Goal: Task Accomplishment & Management: Manage account settings

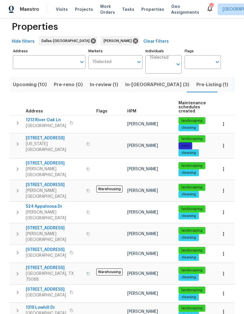
scroll to position [22, 0]
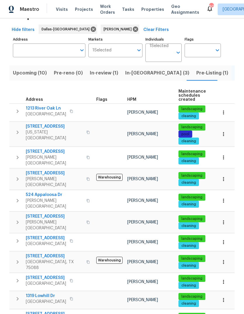
click at [37, 192] on span "524 Appaloosa Dr" at bounding box center [54, 195] width 57 height 6
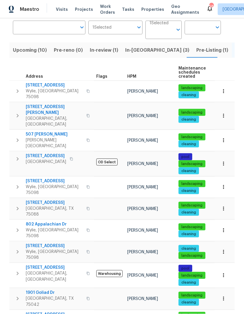
scroll to position [22, 0]
click at [42, 312] on span "6102 Lakecrest Dr" at bounding box center [46, 315] width 40 height 6
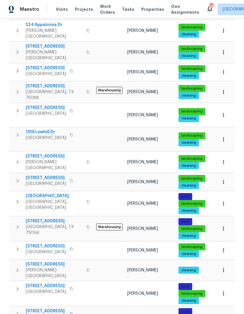
scroll to position [193, 0]
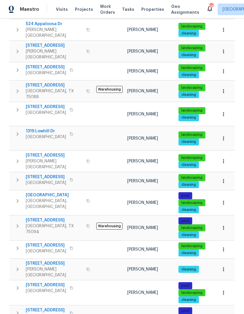
click at [226, 225] on icon "button" at bounding box center [224, 228] width 6 height 6
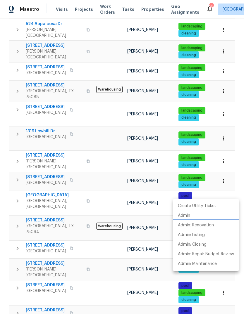
click at [209, 227] on p "Admin: Renovation" at bounding box center [196, 226] width 36 height 6
click at [45, 183] on div at bounding box center [122, 157] width 244 height 314
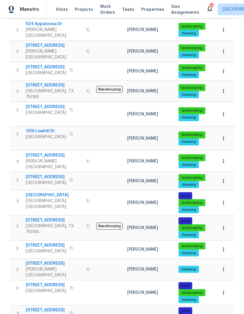
click at [45, 216] on td "301 Brookmere Ln Murphy, TX 75094" at bounding box center [51, 226] width 85 height 21
click at [38, 218] on span "301 Brookmere Ln" at bounding box center [54, 221] width 57 height 6
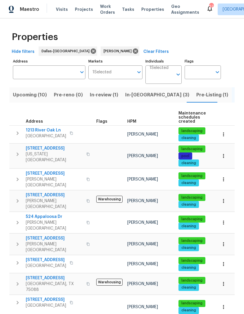
scroll to position [0, 0]
click at [40, 95] on span "Upcoming (10)" at bounding box center [30, 95] width 34 height 8
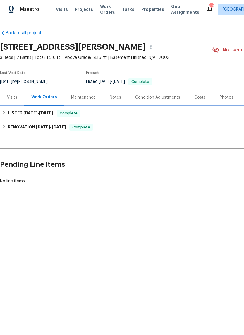
click at [8, 114] on h6 "LISTED 8/8/25 - 8/9/25" at bounding box center [30, 113] width 45 height 7
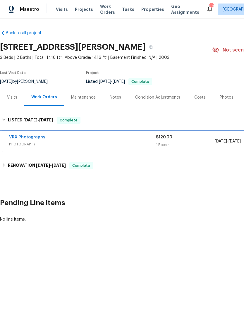
click at [8, 120] on h6 "LISTED 8/8/25 - 8/9/25" at bounding box center [30, 120] width 45 height 7
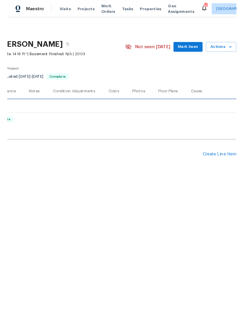
scroll to position [0, 87]
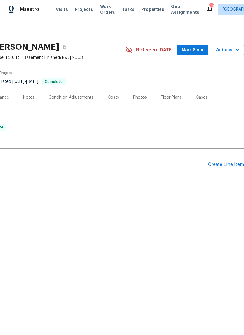
click at [232, 163] on div "Create Line Item" at bounding box center [226, 165] width 36 height 6
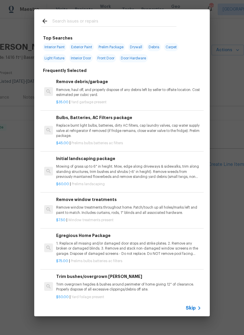
click at [102, 21] on input "text" at bounding box center [114, 22] width 124 height 9
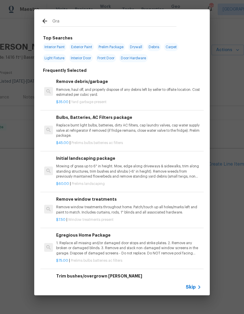
type input "Grad"
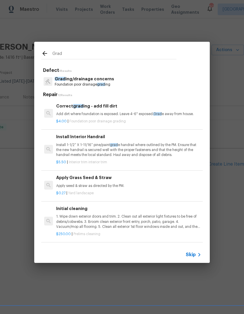
click at [131, 111] on div "Correct grad ing - add fill dirt Add dirt where foundation is exposed. Leave 4-…" at bounding box center [128, 110] width 145 height 14
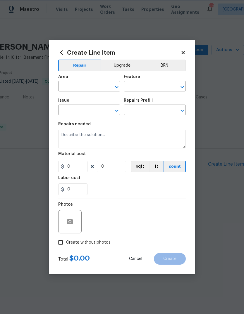
type input "Foundation"
type input "Grading/drainage concerns"
type input "Correct grading - add fill dirt $4.00"
type textarea "Add dirt where foundation is exposed. Leave 4-6" exposed. Grade away from house."
type input "4"
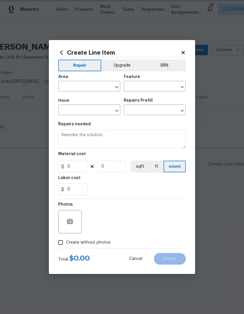
type input "1"
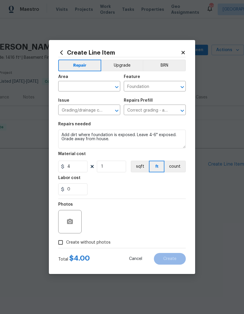
click at [93, 84] on input "text" at bounding box center [81, 86] width 46 height 9
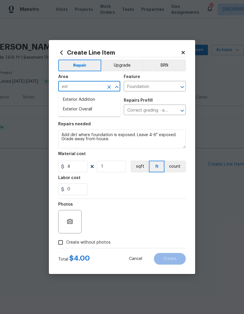
click at [98, 111] on li "Exterior Overall" at bounding box center [89, 110] width 62 height 10
type input "Exterior Overall"
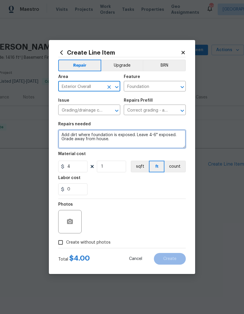
click at [124, 142] on textarea "Add dirt where foundation is exposed. Leave 4-6" exposed. Grade away from house." at bounding box center [122, 139] width 128 height 19
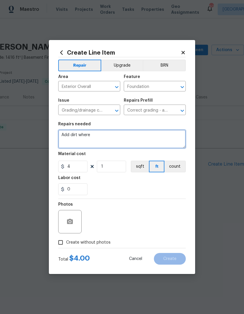
type textarea "Add"
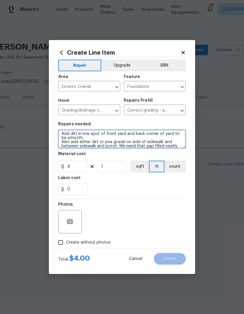
scroll to position [8, 0]
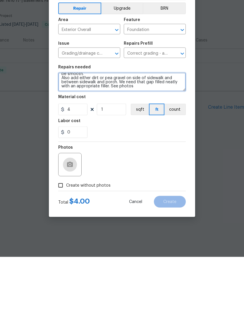
type textarea "Add dirt in low spot of front yard and back corner of yard to be smooth. Also a…"
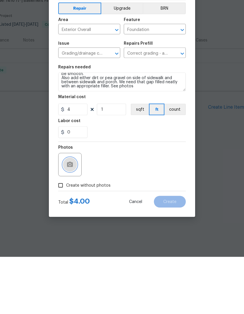
click at [74, 215] on button "button" at bounding box center [70, 222] width 14 height 14
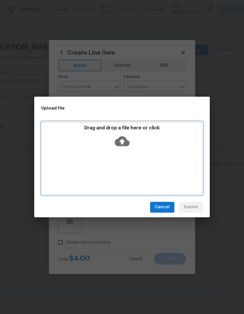
click at [127, 143] on icon at bounding box center [122, 141] width 15 height 10
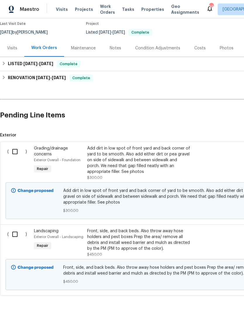
scroll to position [49, 0]
click at [135, 158] on div "Add dirt in low spot of front yard and back corner of yard to be smooth. Also a…" at bounding box center [138, 160] width 103 height 29
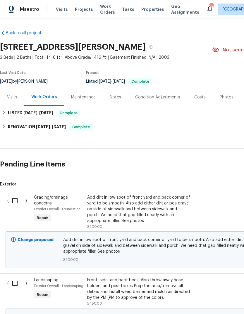
click at [135, 210] on div "Add dirt in low spot of front yard and back corner of yard to be smooth. Also a…" at bounding box center [138, 209] width 103 height 29
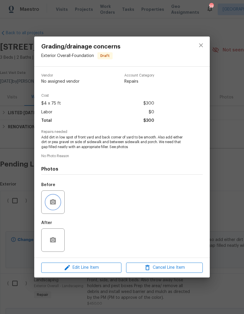
click at [57, 203] on button "button" at bounding box center [53, 202] width 14 height 14
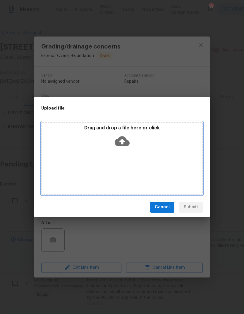
click at [125, 139] on icon at bounding box center [122, 141] width 15 height 10
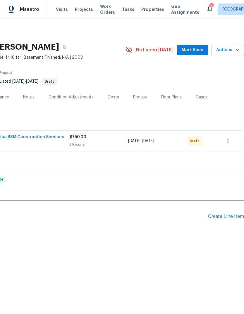
scroll to position [0, 87]
click at [231, 141] on icon "button" at bounding box center [227, 141] width 7 height 7
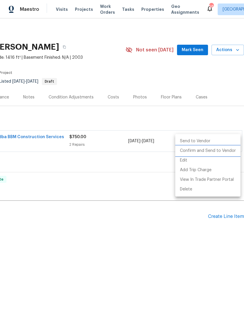
click at [224, 152] on li "Confirm and Send to Vendor" at bounding box center [207, 151] width 65 height 10
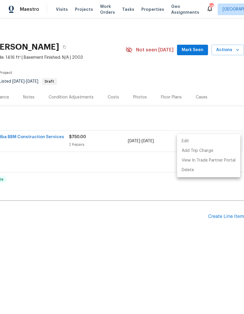
click at [157, 238] on div at bounding box center [122, 157] width 244 height 314
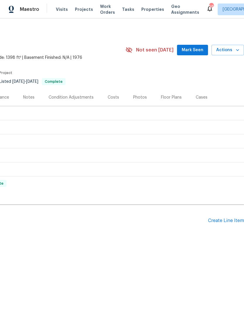
click at [220, 222] on div "Create Line Item" at bounding box center [226, 221] width 36 height 6
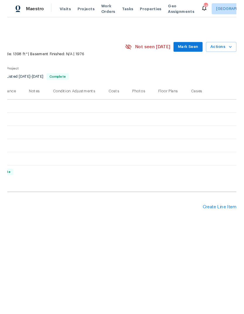
scroll to position [0, 87]
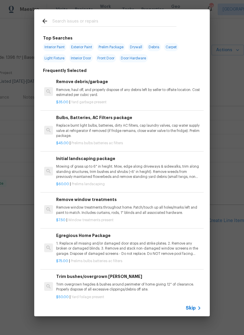
click at [93, 20] on input "text" at bounding box center [114, 22] width 124 height 9
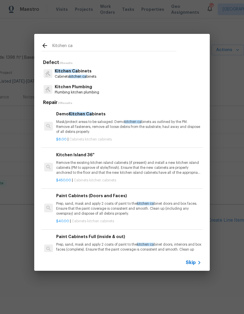
type input "Kitchen cab"
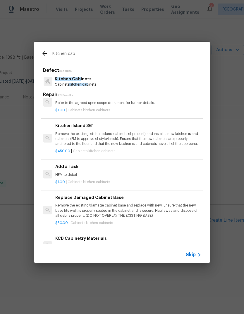
scroll to position [580, 1]
click at [138, 166] on div "Add a Task HPM to detail" at bounding box center [127, 171] width 145 height 14
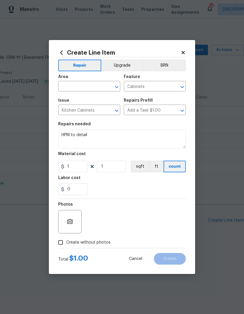
click at [94, 87] on input "text" at bounding box center [81, 86] width 46 height 9
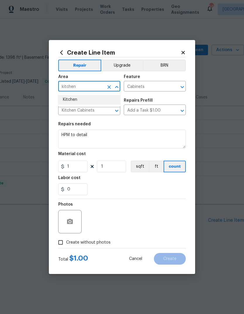
click at [76, 102] on li "Kitchen" at bounding box center [89, 100] width 62 height 10
type input "Kitchen"
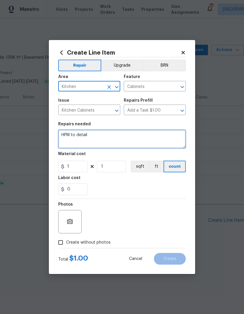
click at [103, 134] on textarea "HPM to detail" at bounding box center [122, 139] width 128 height 19
type textarea "H"
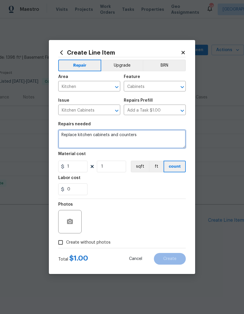
type textarea "Replace kitchen cabinets and counters"
click at [127, 65] on button "Upgrade" at bounding box center [122, 66] width 42 height 12
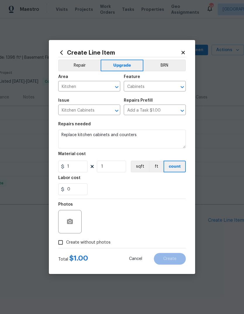
click at [83, 248] on label "Create without photos" at bounding box center [83, 242] width 56 height 11
click at [66, 248] on input "Create without photos" at bounding box center [60, 242] width 11 height 11
checkbox input "true"
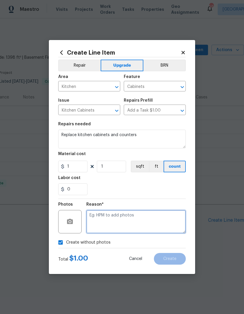
click at [111, 223] on textarea at bounding box center [135, 221] width 99 height 23
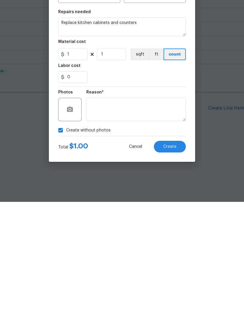
click at [176, 257] on span "Create" at bounding box center [169, 259] width 13 height 4
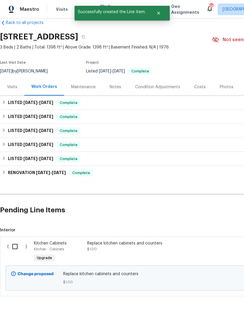
scroll to position [10, 0]
click at [16, 249] on input "checkbox" at bounding box center [17, 247] width 17 height 12
checkbox input "true"
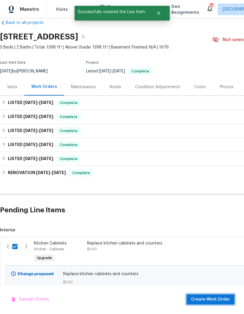
click at [209, 305] on button "Create Work Order" at bounding box center [210, 300] width 48 height 11
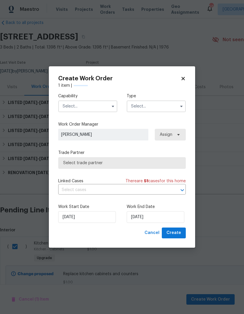
click at [110, 104] on button "button" at bounding box center [112, 106] width 7 height 7
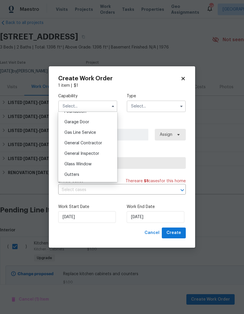
scroll to position [259, 0]
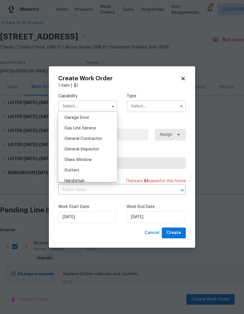
click at [98, 140] on span "General Contractor" at bounding box center [83, 139] width 38 height 4
type input "General Contractor"
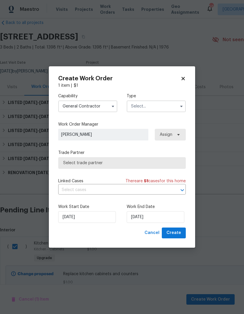
click at [160, 109] on input "text" at bounding box center [156, 107] width 59 height 12
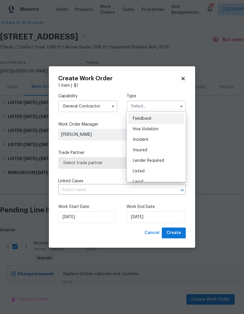
click at [146, 172] on div "Listed" at bounding box center [156, 171] width 56 height 11
type input "Listed"
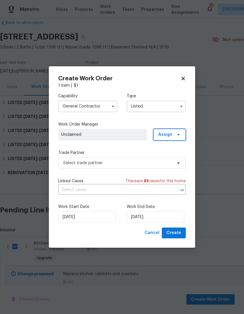
click at [176, 135] on icon at bounding box center [178, 135] width 5 height 5
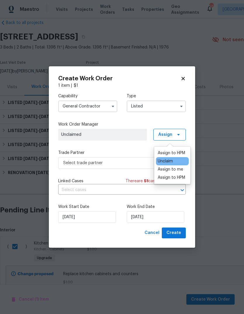
click at [177, 167] on div "Assign to me" at bounding box center [170, 170] width 25 height 6
click at [168, 167] on div "Assign to me" at bounding box center [170, 170] width 25 height 6
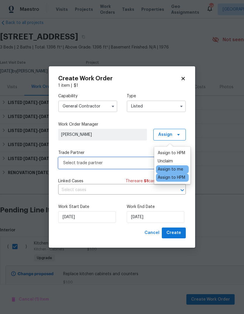
click at [137, 167] on span "Select trade partner" at bounding box center [122, 163] width 128 height 12
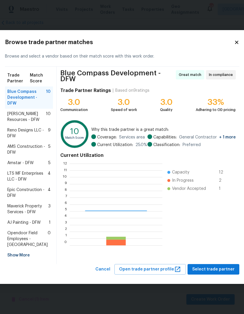
scroll to position [82, 93]
click at [23, 128] on span "Reno Designs LLC - DFW" at bounding box center [27, 134] width 41 height 12
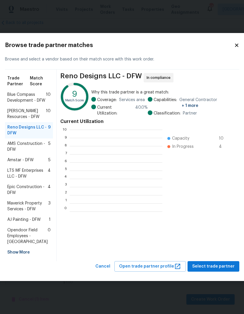
scroll to position [1, 1]
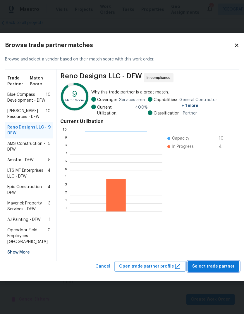
click at [208, 271] on span "Select trade partner" at bounding box center [213, 266] width 42 height 7
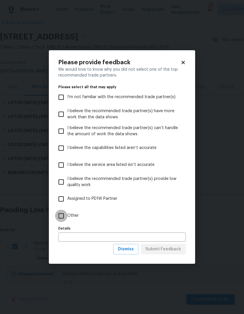
click at [61, 216] on input "Other" at bounding box center [61, 216] width 12 height 12
checkbox input "true"
click at [162, 236] on input "text" at bounding box center [122, 237] width 128 height 9
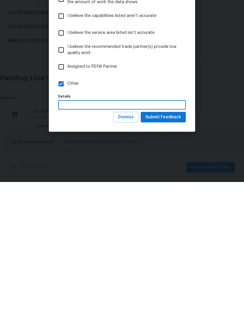
scroll to position [22, 0]
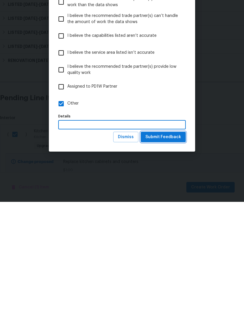
click at [178, 246] on span "Submit Feedback" at bounding box center [163, 249] width 36 height 7
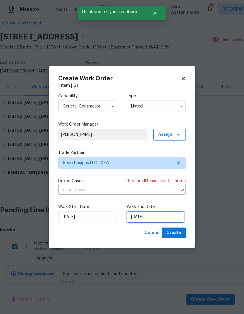
click at [163, 217] on input "[DATE]" at bounding box center [156, 218] width 58 height 12
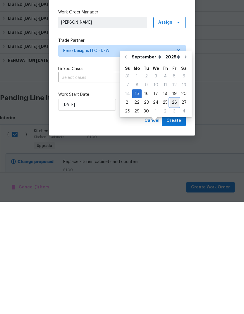
click at [173, 211] on div "26" at bounding box center [174, 215] width 9 height 8
type input "9/26/2025"
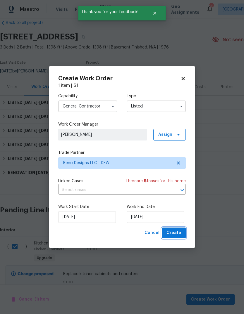
click at [175, 231] on span "Create" at bounding box center [173, 233] width 15 height 7
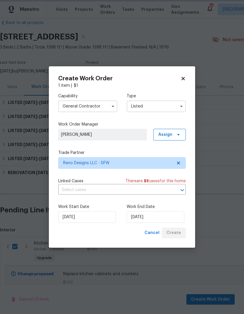
checkbox input "false"
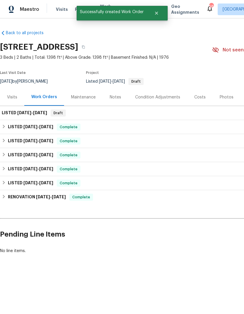
scroll to position [0, 0]
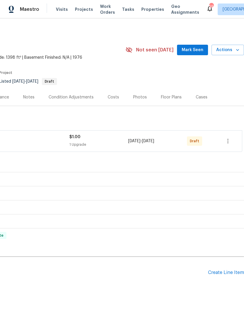
scroll to position [0, 87]
click at [227, 141] on icon "button" at bounding box center [227, 141] width 7 height 7
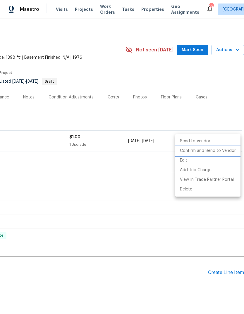
click at [227, 151] on li "Confirm and Send to Vendor" at bounding box center [207, 151] width 65 height 10
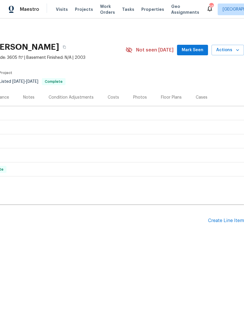
scroll to position [0, 87]
click at [237, 49] on icon "button" at bounding box center [238, 50] width 6 height 6
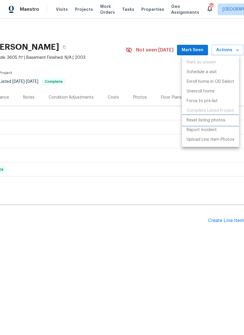
click at [218, 121] on p "Reset listing photos" at bounding box center [206, 120] width 39 height 6
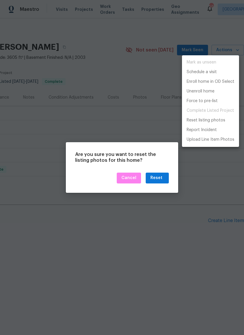
click at [185, 176] on div at bounding box center [122, 167] width 244 height 335
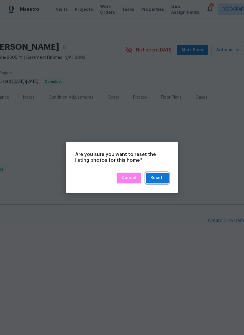
click at [157, 179] on div "Reset" at bounding box center [156, 177] width 12 height 7
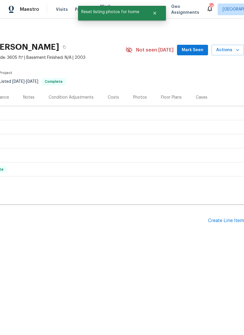
click at [233, 51] on span "Actions" at bounding box center [227, 50] width 23 height 7
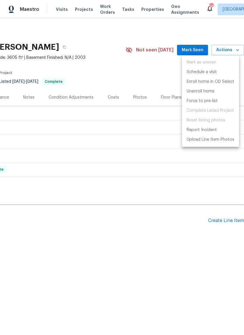
click at [144, 257] on div at bounding box center [122, 167] width 244 height 335
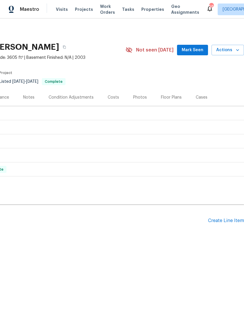
click at [143, 98] on div "Photos" at bounding box center [140, 97] width 14 height 6
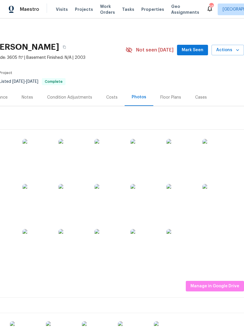
click at [238, 50] on icon "button" at bounding box center [237, 50] width 3 height 2
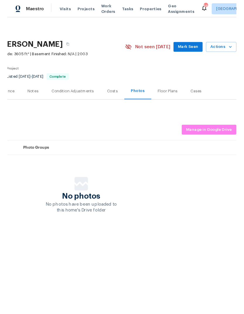
scroll to position [0, 87]
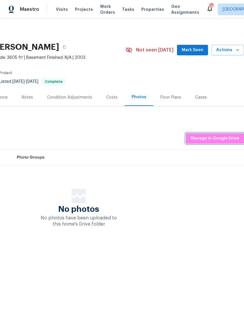
click at [226, 138] on span "Manage in Google Drive" at bounding box center [214, 138] width 49 height 7
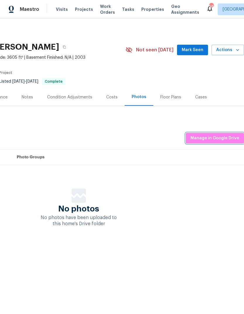
click at [223, 138] on span "Manage in Google Drive" at bounding box center [214, 138] width 49 height 7
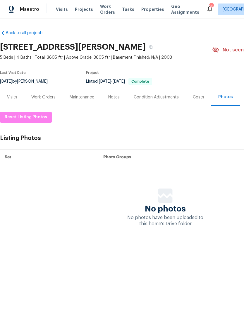
scroll to position [0, 0]
click at [47, 97] on div "Work Orders" at bounding box center [43, 97] width 24 height 6
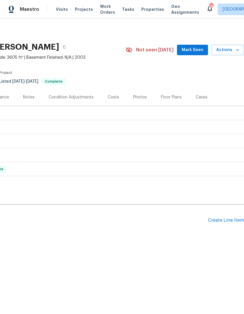
scroll to position [0, 87]
click at [217, 218] on div "Create Line Item" at bounding box center [226, 221] width 36 height 6
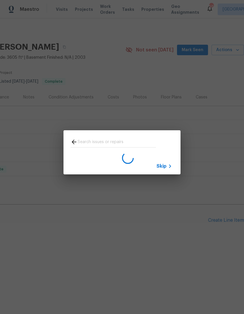
click at [166, 166] on span "Skip" at bounding box center [162, 167] width 10 height 6
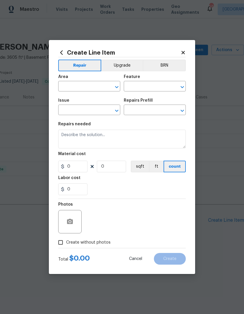
click at [88, 85] on input "text" at bounding box center [81, 86] width 46 height 9
type input "h"
type input "p"
click at [66, 99] on li "Office" at bounding box center [89, 100] width 62 height 10
type input "Office"
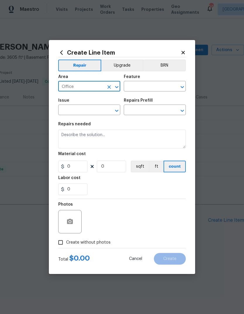
click at [153, 87] on input "text" at bounding box center [147, 86] width 46 height 9
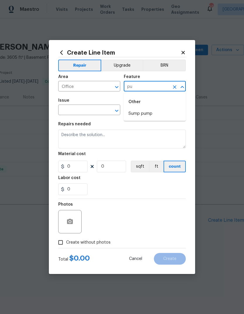
type input "p"
click at [143, 112] on li "Shelving" at bounding box center [155, 114] width 62 height 10
type input "Shelving"
click at [90, 106] on input "text" at bounding box center [81, 110] width 46 height 9
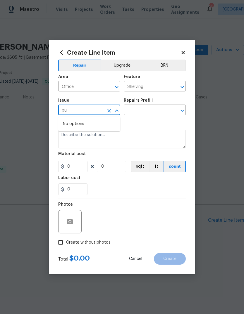
type input "p"
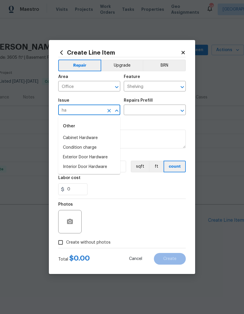
type input "h"
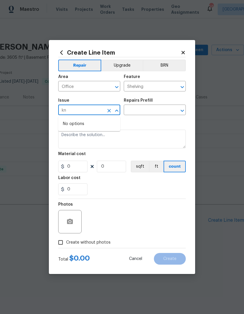
type input "k"
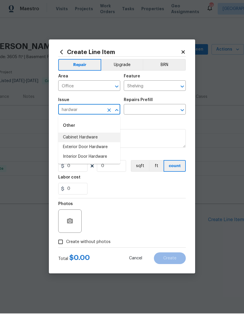
click at [71, 140] on li "Cabinet Hardware" at bounding box center [89, 138] width 62 height 10
type input "Cabinet Hardware"
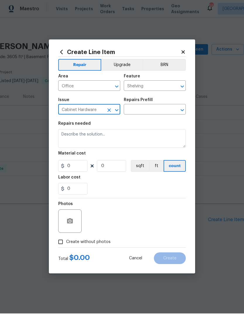
click at [157, 111] on input "text" at bounding box center [147, 110] width 46 height 9
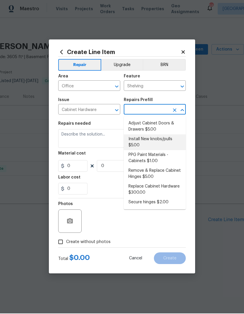
click at [167, 141] on li "Install New knobs/pulls $5.00" at bounding box center [155, 143] width 62 height 16
type input "Install New knobs/pulls $5.00"
type input "Cabinets"
type textarea "Remove the existing cabinet pulls/handles if present; prep and drill for new ca…"
type input "1"
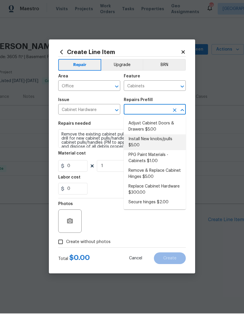
type input "Install New knobs/pulls $5.00"
type input "5"
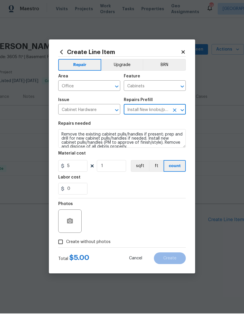
click at [59, 134] on textarea "Remove the existing cabinet pulls/handles if present; prep and drill for new ca…" at bounding box center [122, 139] width 128 height 19
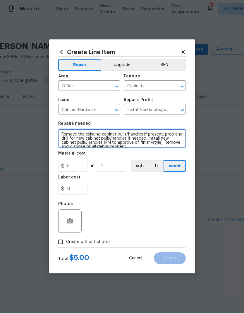
click at [135, 144] on textarea "Remove the existing cabinet pulls/handles if present; prep and drill for new ca…" at bounding box center [122, 139] width 128 height 19
click at [139, 145] on textarea "Remove the existing cabinet pulls/handles if present; prep and drill for new ca…" at bounding box center [122, 139] width 128 height 19
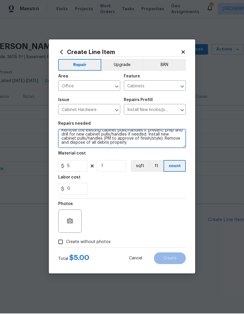
scroll to position [4, 0]
click at [151, 146] on textarea "Remove the existing cabinet pulls/handles if present; prep and drill for new ca…" at bounding box center [122, 139] width 128 height 19
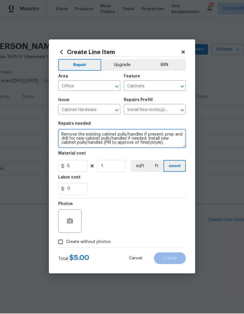
scroll to position [0, 0]
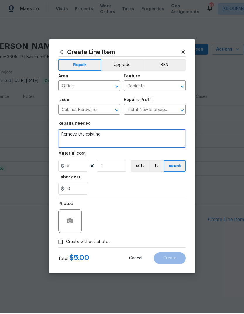
type textarea "Remove"
type textarea "I"
type textarea "Provide and install 6 pulls on office built in cabinets"
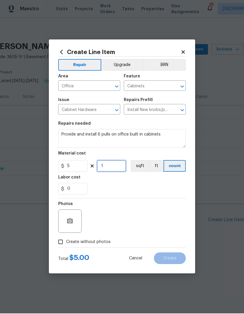
click at [119, 168] on input "1" at bounding box center [111, 167] width 29 height 12
type input "5"
click at [158, 189] on div "0" at bounding box center [122, 190] width 128 height 12
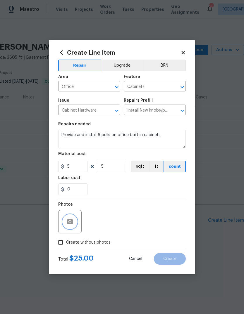
click at [71, 219] on button "button" at bounding box center [70, 222] width 14 height 14
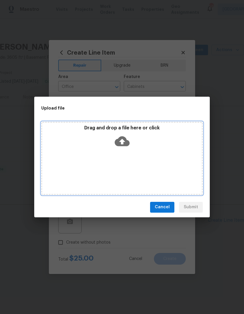
click at [123, 140] on icon at bounding box center [122, 141] width 15 height 10
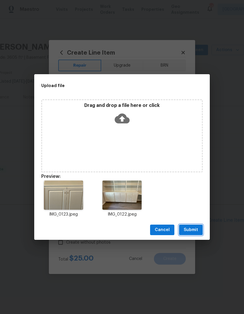
click at [192, 230] on span "Submit" at bounding box center [191, 230] width 14 height 7
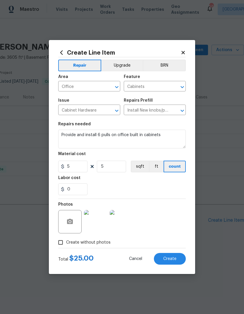
click at [165, 260] on span "Create" at bounding box center [169, 259] width 13 height 4
type input "0"
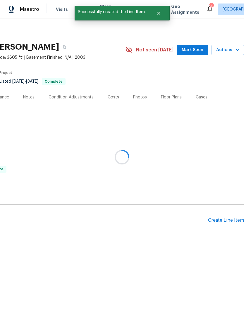
click at [176, 262] on div at bounding box center [122, 157] width 244 height 314
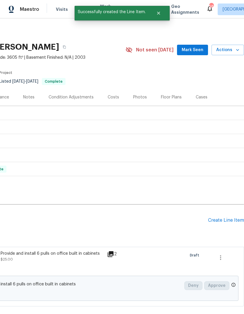
click at [223, 221] on div "Create Line Item" at bounding box center [226, 221] width 36 height 6
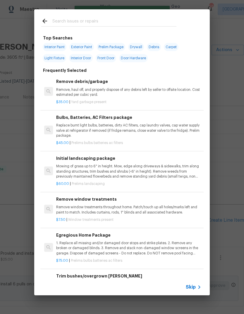
click at [100, 18] on input "text" at bounding box center [114, 22] width 124 height 9
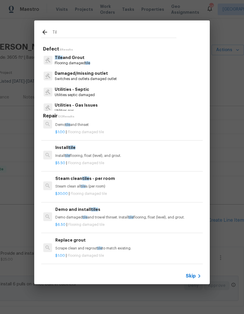
scroll to position [11, 1]
type input "T"
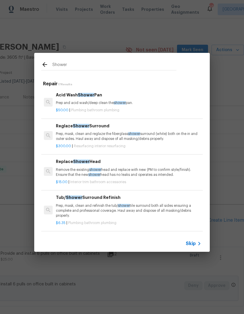
scroll to position [0, 0]
click at [175, 59] on div "Shower" at bounding box center [108, 64] width 149 height 23
click at [73, 62] on input "Shower" at bounding box center [114, 65] width 124 height 9
click at [87, 64] on input "Shower" at bounding box center [114, 65] width 124 height 9
type input "S"
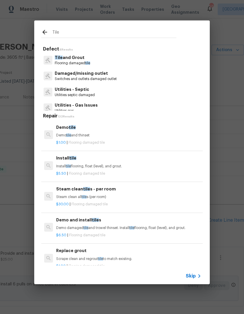
type input "Tile"
click at [124, 59] on div "Tile and Grout Flooring damaged tile" at bounding box center [121, 60] width 161 height 16
click at [70, 57] on p "Tile and Grout" at bounding box center [72, 58] width 35 height 6
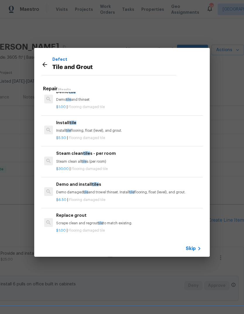
scroll to position [8, 0]
click at [115, 223] on p "Scrape clean and regrout tile to match existing." at bounding box center [128, 223] width 145 height 5
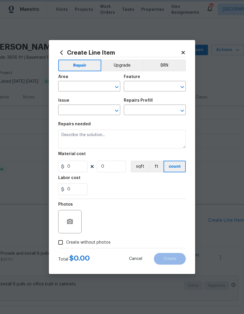
type input "Overall Flooring"
type input "Tile and Grout"
type input "Replace grout $1.00"
type textarea "Scrape clean and regrout tile to match existing."
type input "1"
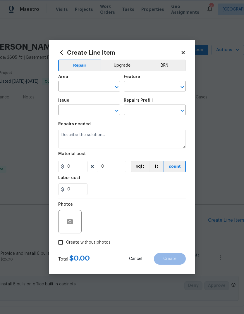
type input "1"
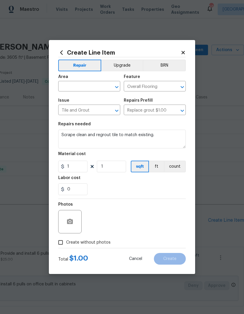
click at [86, 86] on input "text" at bounding box center [81, 86] width 46 height 9
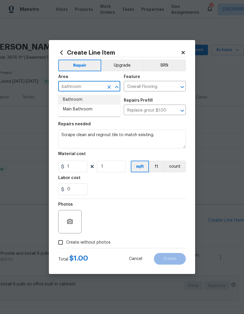
click at [89, 102] on li "Bathroom" at bounding box center [89, 100] width 62 height 10
type input "Bathroom"
click at [176, 90] on button "Clear" at bounding box center [175, 87] width 8 height 8
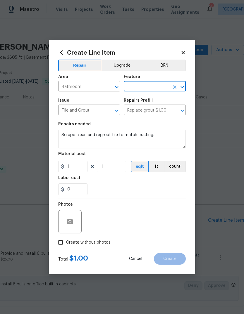
click at [155, 85] on input "text" at bounding box center [147, 86] width 46 height 9
click at [146, 118] on li "Shower" at bounding box center [155, 114] width 62 height 10
type input "Shower"
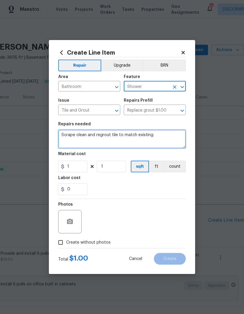
click at [166, 137] on textarea "Scrape clean and regrout tile to match existing." at bounding box center [122, 139] width 128 height 19
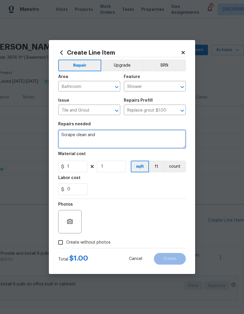
type textarea "Scrape"
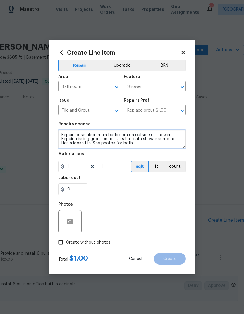
type textarea "Repair loose tile in main bathroom on outside of shower. Repair missing grout o…"
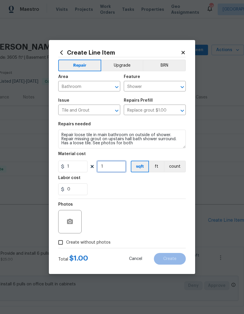
click at [120, 166] on input "1" at bounding box center [111, 167] width 29 height 12
type input "100"
click at [150, 188] on div "0" at bounding box center [122, 190] width 128 height 12
click at [73, 221] on icon "button" at bounding box center [70, 221] width 6 height 5
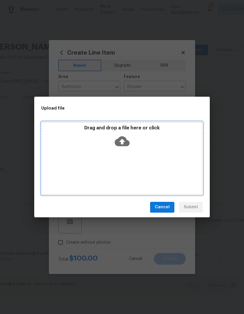
click at [127, 142] on icon at bounding box center [122, 141] width 15 height 10
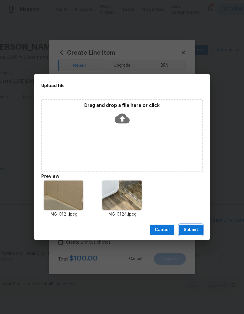
click at [195, 227] on span "Submit" at bounding box center [191, 230] width 14 height 7
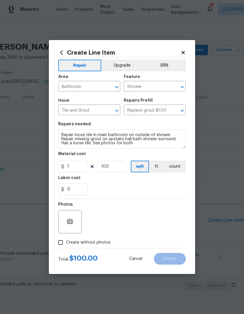
click at [62, 245] on input "Create without photos" at bounding box center [60, 242] width 11 height 11
checkbox input "true"
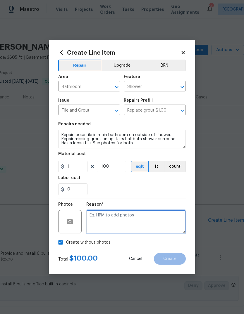
click at [112, 221] on textarea at bounding box center [135, 221] width 99 height 23
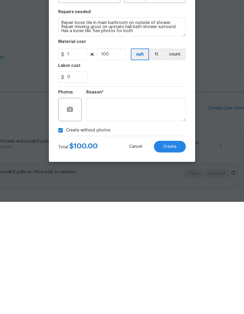
click at [178, 253] on button "Create" at bounding box center [170, 259] width 32 height 12
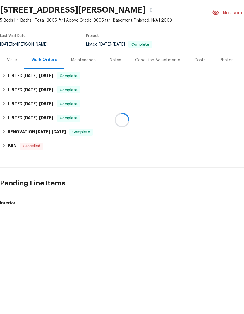
scroll to position [22, 0]
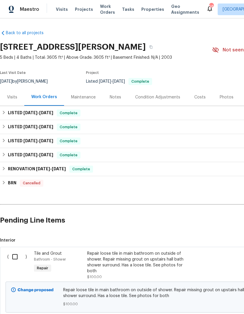
click at [147, 251] on div "Repair loose tile in main bathroom on outside of shower. Repair missing grout o…" at bounding box center [138, 262] width 103 height 23
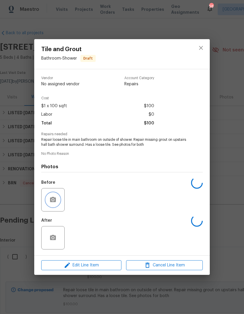
click at [56, 202] on button "button" at bounding box center [53, 200] width 14 height 14
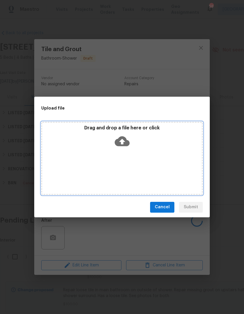
click at [122, 140] on icon at bounding box center [122, 141] width 15 height 15
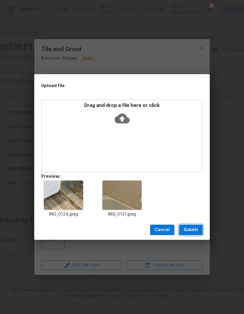
click at [195, 229] on span "Submit" at bounding box center [191, 230] width 14 height 7
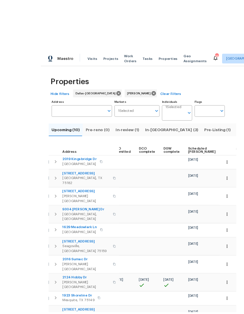
scroll to position [5, 0]
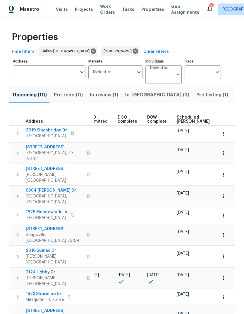
click at [180, 117] on span "Scheduled COE" at bounding box center [193, 120] width 33 height 8
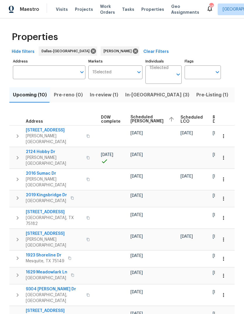
scroll to position [0, 154]
click at [30, 229] on td at bounding box center [25, 239] width 27 height 21
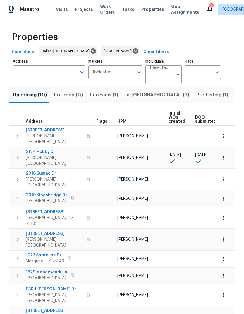
scroll to position [5, 0]
click at [235, 92] on span "Listed (37)" at bounding box center [247, 95] width 25 height 8
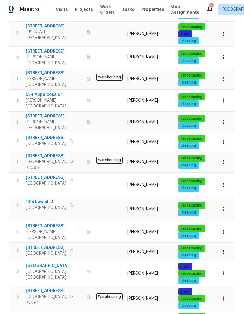
scroll to position [123, 0]
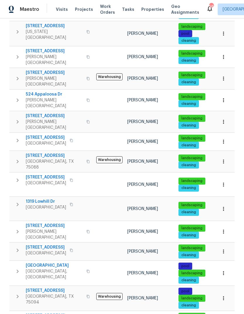
click at [48, 153] on span "6705 Windward View Dr" at bounding box center [54, 156] width 57 height 6
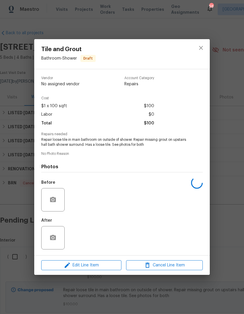
scroll to position [22, 0]
click at [201, 48] on icon "close" at bounding box center [200, 47] width 7 height 7
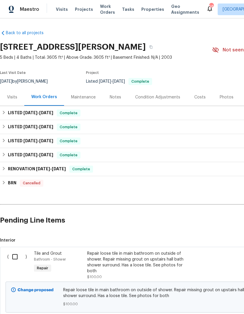
click at [99, 251] on div "Repair loose tile in main bathroom on outside of shower. Repair missing grout o…" at bounding box center [138, 262] width 103 height 23
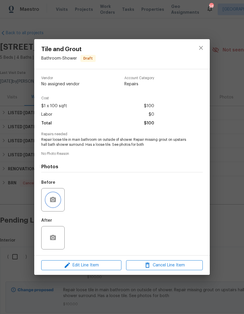
click at [50, 200] on icon "button" at bounding box center [53, 199] width 6 height 5
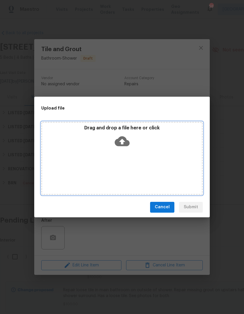
click at [120, 144] on icon at bounding box center [122, 141] width 15 height 10
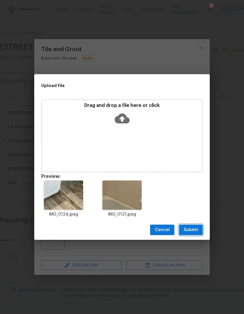
click at [193, 228] on span "Submit" at bounding box center [191, 230] width 14 height 7
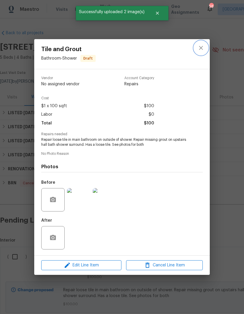
click at [202, 47] on icon "close" at bounding box center [201, 48] width 4 height 4
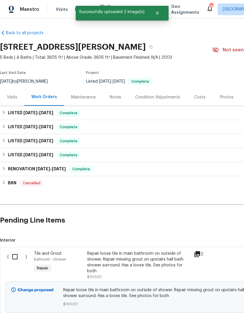
click at [20, 251] on input "checkbox" at bounding box center [17, 257] width 17 height 12
checkbox input "true"
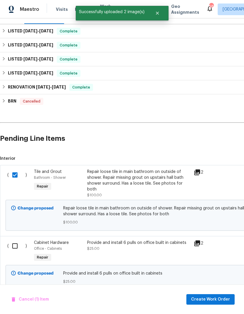
scroll to position [82, 0]
click at [16, 240] on input "checkbox" at bounding box center [17, 246] width 17 height 12
checkbox input "true"
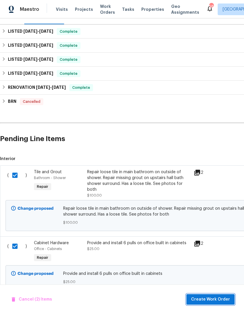
click at [214, 299] on span "Create Work Order" at bounding box center [210, 299] width 39 height 7
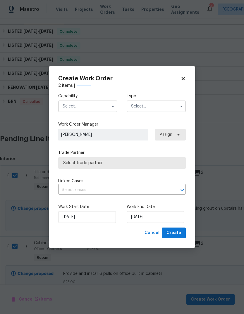
checkbox input "false"
click at [111, 109] on button "button" at bounding box center [112, 106] width 7 height 7
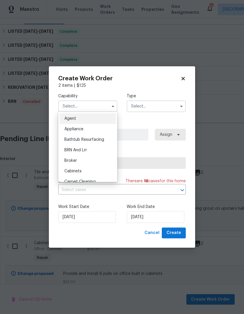
click at [107, 120] on div "Agent" at bounding box center [88, 119] width 56 height 11
type input "Agent"
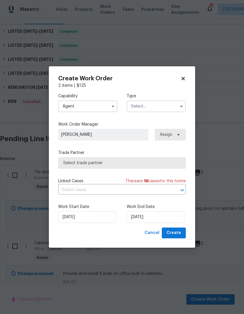
click at [105, 109] on input "Agent" at bounding box center [87, 107] width 59 height 12
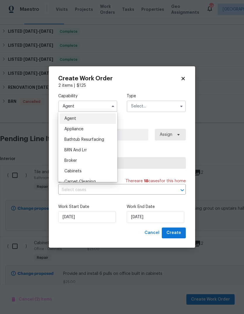
click at [140, 83] on div "2 items | $ 125" at bounding box center [122, 86] width 128 height 6
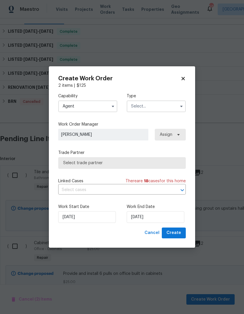
click at [185, 81] on icon at bounding box center [182, 78] width 5 height 5
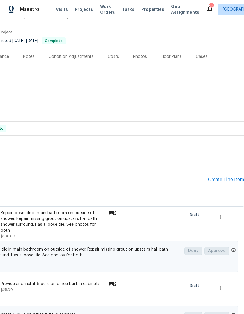
scroll to position [41, 87]
click at [224, 177] on div "Create Line Item" at bounding box center [226, 180] width 36 height 6
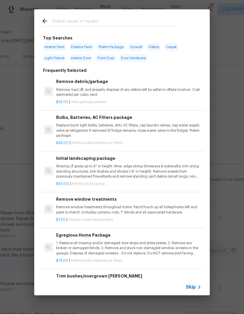
click at [91, 23] on input "text" at bounding box center [114, 22] width 124 height 9
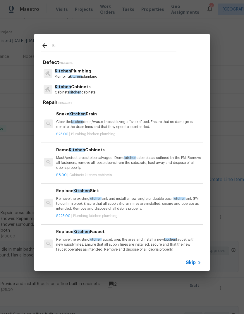
type input "K"
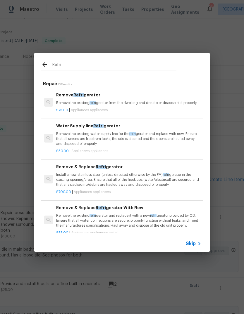
scroll to position [-1, 0]
click at [169, 63] on input "Refri" at bounding box center [114, 65] width 124 height 9
type input "R"
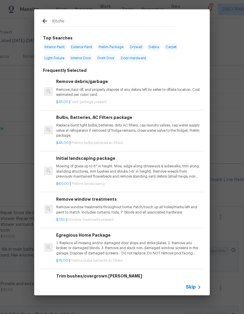
type input "Kitchen"
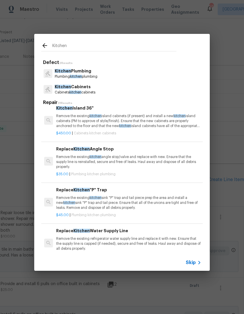
scroll to position [165, 0]
click at [197, 262] on icon at bounding box center [199, 262] width 7 height 7
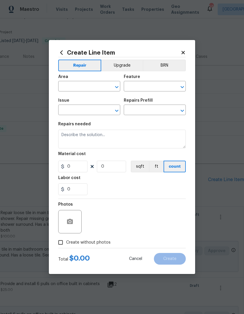
click at [87, 89] on input "text" at bounding box center [81, 86] width 46 height 9
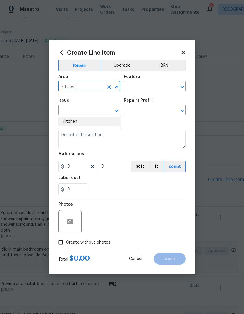
click at [82, 117] on li "Kitchen" at bounding box center [89, 122] width 62 height 10
type input "Kitchen"
click at [152, 84] on input "text" at bounding box center [147, 86] width 46 height 9
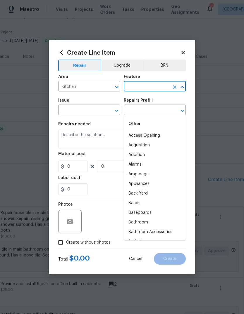
click at [151, 117] on div "Other" at bounding box center [155, 124] width 62 height 14
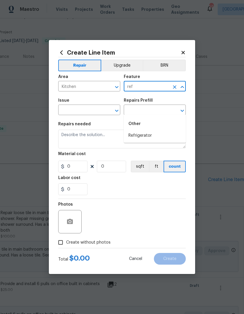
click at [147, 131] on li "Refrigerator" at bounding box center [155, 136] width 62 height 10
type input "Refrigerator"
click at [85, 107] on input "text" at bounding box center [81, 110] width 46 height 9
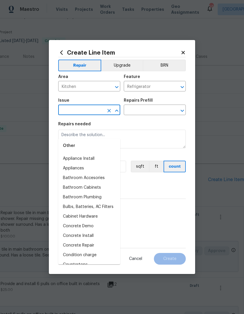
scroll to position [88, 0]
click at [85, 164] on li "Appliances" at bounding box center [89, 169] width 62 height 10
type input "Appliances"
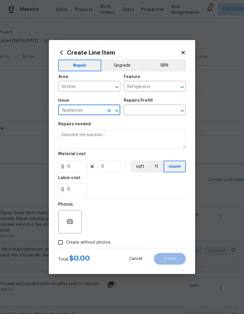
click at [153, 111] on input "text" at bounding box center [147, 110] width 46 height 9
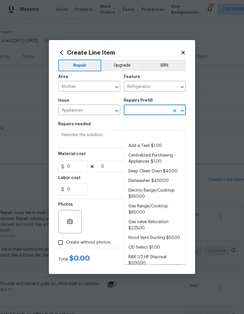
click at [158, 141] on li "Add a Task $1.00" at bounding box center [155, 146] width 62 height 10
type input "Add a Task $1.00"
type input "Appliances"
type textarea "HPM to detail"
type input "1"
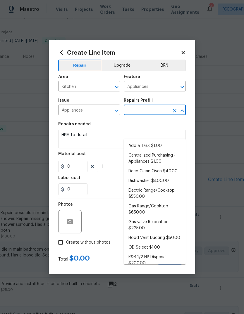
type input "Add a Task $1.00"
type input "1"
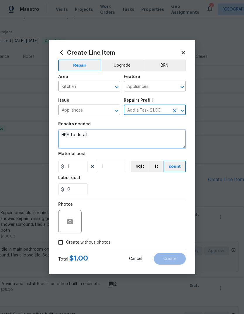
click at [118, 140] on textarea "HPM to detail" at bounding box center [122, 139] width 128 height 19
type textarea "H"
type textarea "Clean paint off refrigerator"
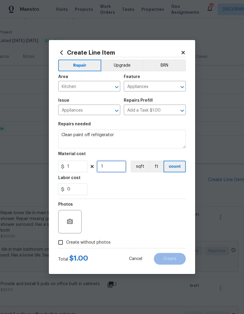
click at [113, 173] on input "1" at bounding box center [111, 167] width 29 height 12
type input "25"
click at [130, 183] on div "Labor cost" at bounding box center [122, 180] width 128 height 8
click at [64, 244] on input "Create without photos" at bounding box center [60, 242] width 11 height 11
checkbox input "true"
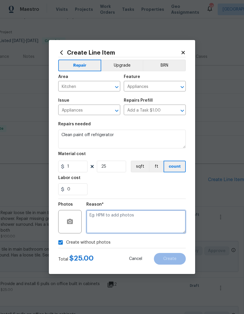
click at [117, 220] on textarea at bounding box center [135, 221] width 99 height 23
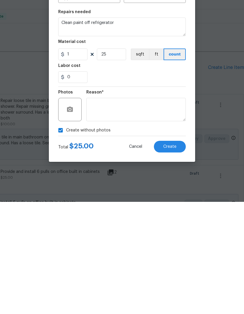
click at [173, 257] on span "Create" at bounding box center [169, 259] width 13 height 4
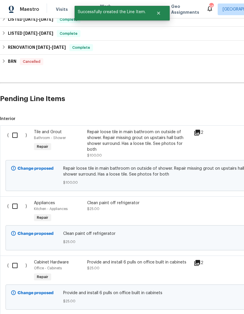
scroll to position [122, 0]
click at [13, 135] on input "checkbox" at bounding box center [17, 135] width 17 height 12
checkbox input "true"
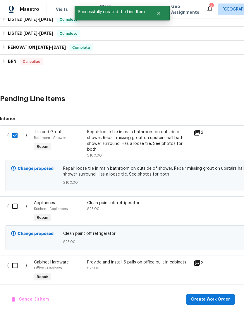
click at [12, 208] on input "checkbox" at bounding box center [17, 206] width 17 height 12
checkbox input "true"
click at [15, 266] on input "checkbox" at bounding box center [17, 266] width 17 height 12
checkbox input "true"
click at [214, 301] on span "Create Work Order" at bounding box center [210, 299] width 39 height 7
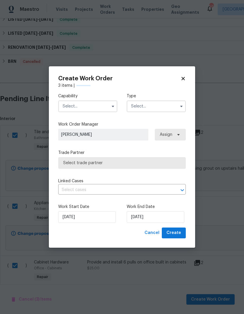
checkbox input "false"
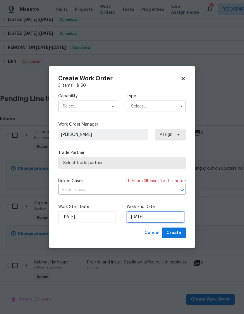
click at [159, 219] on input "[DATE]" at bounding box center [156, 218] width 58 height 12
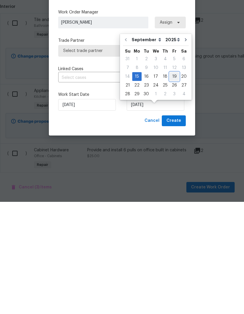
click at [176, 185] on div "19" at bounding box center [174, 189] width 9 height 8
type input "[DATE]"
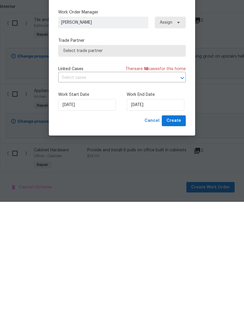
scroll to position [22, 0]
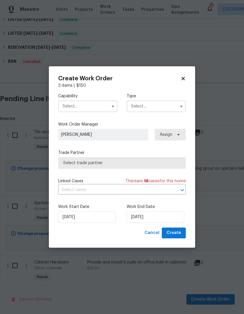
click at [115, 105] on button "button" at bounding box center [112, 106] width 7 height 7
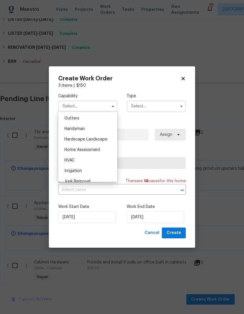
scroll to position [312, 0]
click at [84, 129] on span "Handyman" at bounding box center [74, 128] width 20 height 4
type input "Handyman"
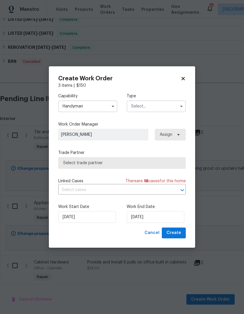
click at [167, 107] on input "text" at bounding box center [156, 107] width 59 height 12
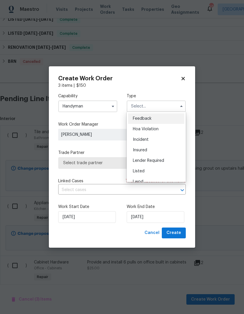
click at [150, 170] on div "Listed" at bounding box center [156, 171] width 56 height 11
type input "Listed"
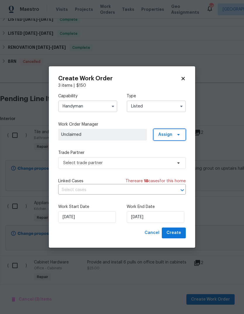
click at [179, 135] on icon at bounding box center [178, 135] width 5 height 5
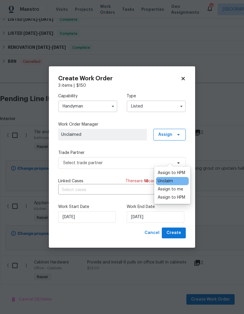
click at [173, 187] on div "Assign to me" at bounding box center [170, 190] width 25 height 6
click at [174, 187] on div "Assign to me" at bounding box center [170, 190] width 25 height 6
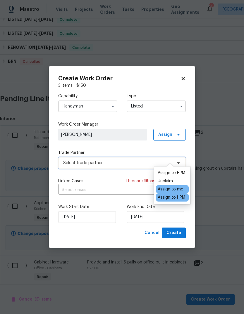
click at [136, 164] on span "Select trade partner" at bounding box center [117, 163] width 109 height 6
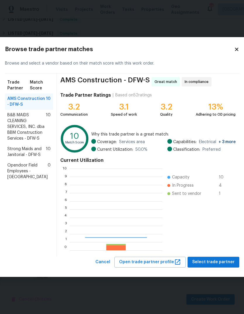
scroll to position [82, 93]
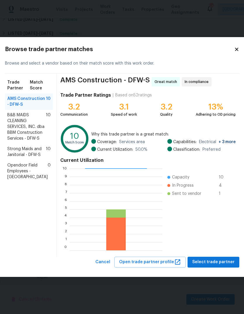
click at [22, 130] on span "B&B MAIDS CLEANING SERVICES, INC. dba BBM Construction Services - DFW-S" at bounding box center [26, 126] width 39 height 29
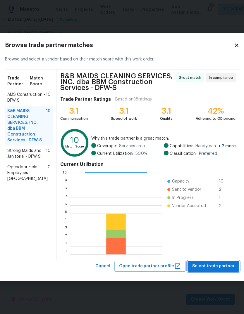
click at [199, 267] on span "Select trade partner" at bounding box center [213, 266] width 42 height 7
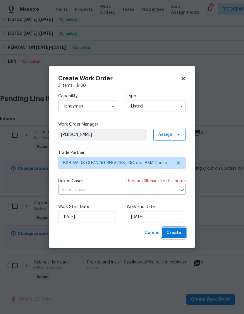
click at [172, 229] on button "Create" at bounding box center [174, 233] width 24 height 11
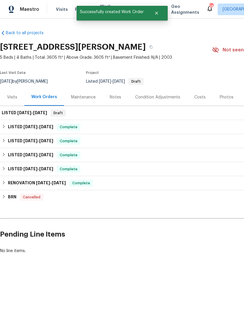
scroll to position [0, 0]
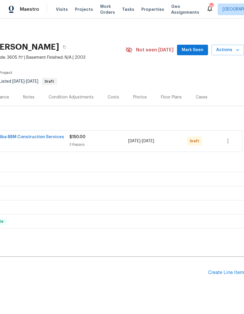
scroll to position [0, 87]
click at [227, 141] on icon "button" at bounding box center [227, 141] width 7 height 7
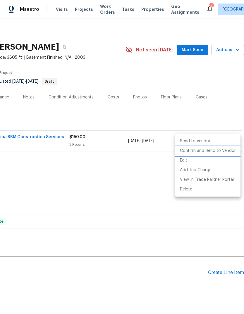
click at [219, 151] on li "Confirm and Send to Vendor" at bounding box center [207, 151] width 65 height 10
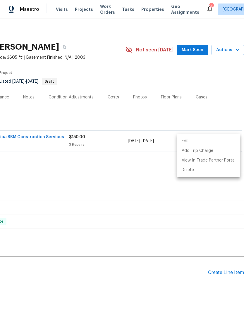
click at [140, 97] on div at bounding box center [122, 157] width 244 height 314
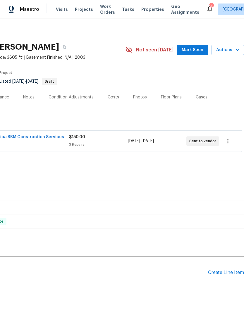
click at [137, 95] on div "Photos" at bounding box center [140, 97] width 14 height 6
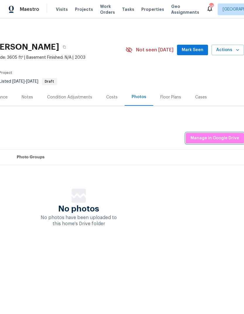
click at [225, 137] on span "Manage in Google Drive" at bounding box center [214, 138] width 49 height 7
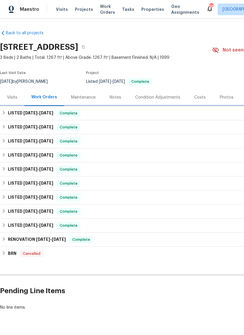
click at [8, 114] on h6 "LISTED [DATE] - [DATE]" at bounding box center [30, 113] width 45 height 7
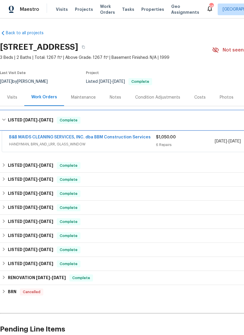
click at [9, 119] on h6 "LISTED [DATE] - [DATE]" at bounding box center [30, 120] width 45 height 7
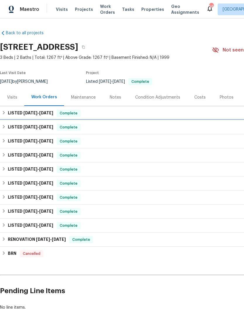
click at [12, 128] on h6 "LISTED [DATE] - [DATE]" at bounding box center [30, 127] width 45 height 7
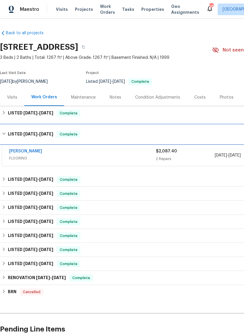
click at [11, 135] on h6 "LISTED [DATE] - [DATE]" at bounding box center [30, 134] width 45 height 7
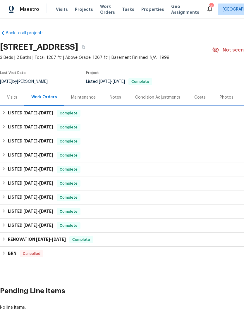
click at [13, 114] on h6 "LISTED [DATE] - [DATE]" at bounding box center [30, 113] width 45 height 7
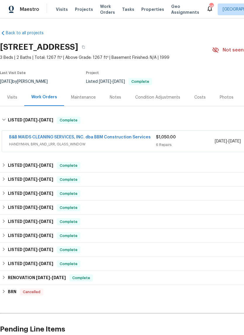
click at [79, 147] on div "B&B MAIDS CLEANING SERVICES, INC. dba BBM Construction Services HANDYMAN, BRN_A…" at bounding box center [82, 141] width 147 height 14
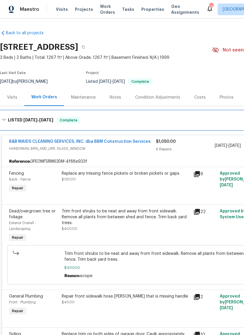
click at [7, 121] on div "LISTED [DATE] - [DATE] Complete" at bounding box center [165, 120] width 327 height 7
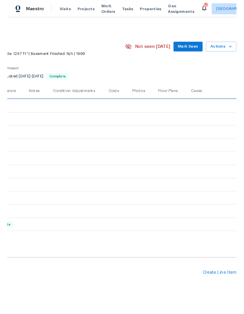
scroll to position [0, 87]
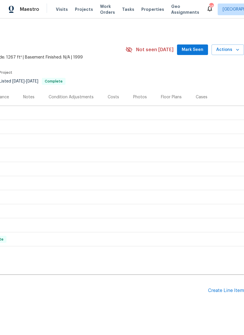
click at [215, 291] on div "Create Line Item" at bounding box center [226, 291] width 36 height 6
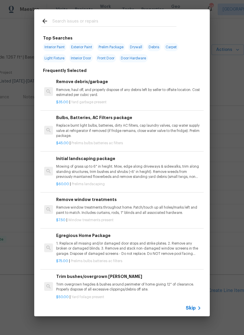
click at [96, 23] on input "text" at bounding box center [114, 22] width 124 height 9
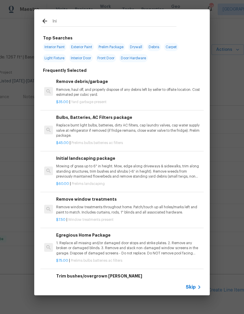
type input "Init"
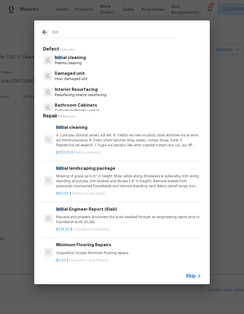
click at [83, 59] on p "Init ial cleaning" at bounding box center [70, 58] width 31 height 6
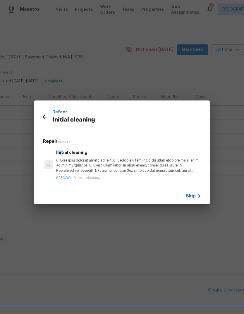
click at [132, 166] on p at bounding box center [128, 165] width 145 height 15
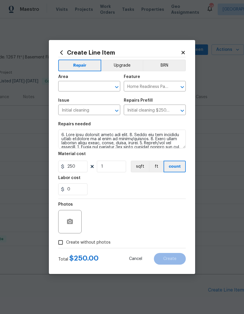
click at [91, 85] on input "text" at bounding box center [81, 86] width 46 height 9
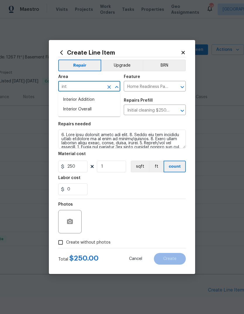
click at [92, 109] on li "Interior Overall" at bounding box center [89, 110] width 62 height 10
type input "Interior Overall"
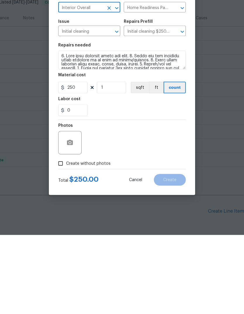
click at [99, 240] on span "Create without photos" at bounding box center [88, 243] width 44 height 6
click at [66, 237] on input "Create without photos" at bounding box center [60, 242] width 11 height 11
checkbox input "true"
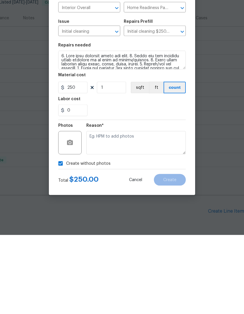
scroll to position [22, 0]
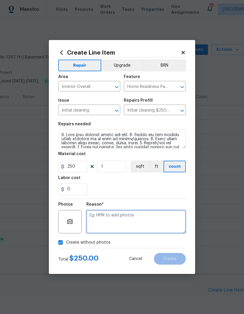
click at [138, 217] on textarea at bounding box center [135, 221] width 99 height 23
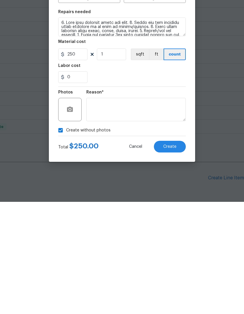
click at [171, 257] on span "Create" at bounding box center [169, 259] width 13 height 4
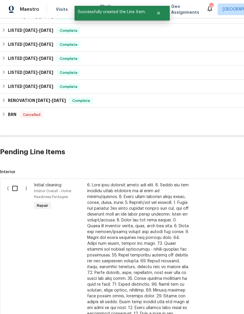
scroll to position [139, 0]
click at [17, 183] on input "checkbox" at bounding box center [17, 189] width 17 height 12
checkbox input "true"
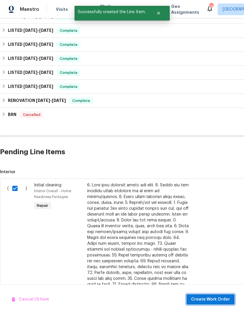
click at [202, 301] on span "Create Work Order" at bounding box center [210, 299] width 39 height 7
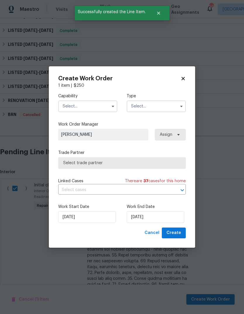
click at [102, 107] on input "text" at bounding box center [87, 107] width 59 height 12
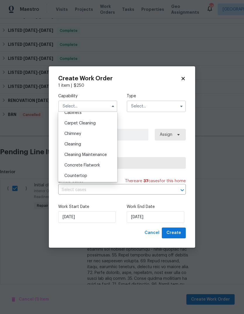
scroll to position [61, 0]
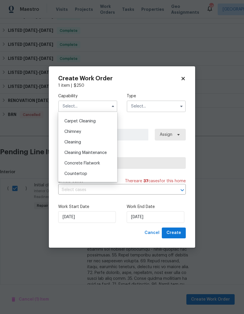
click at [91, 145] on div "Cleaning" at bounding box center [88, 142] width 56 height 11
type input "Cleaning"
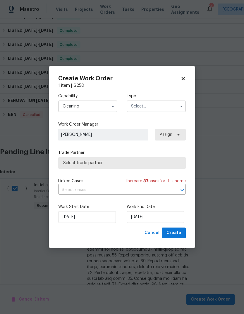
click at [165, 103] on input "text" at bounding box center [156, 107] width 59 height 12
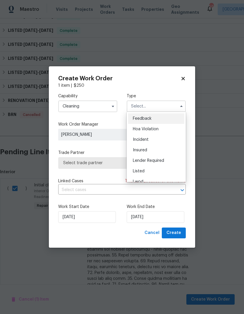
click at [150, 172] on div "Listed" at bounding box center [156, 171] width 56 height 11
type input "Listed"
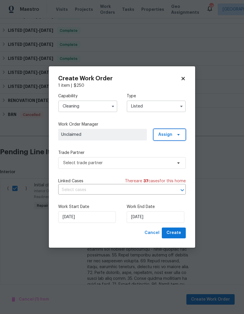
click at [180, 136] on icon at bounding box center [178, 135] width 5 height 5
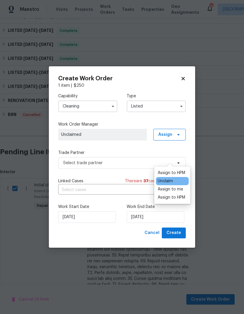
click at [174, 187] on div "Assign to me" at bounding box center [170, 190] width 25 height 6
click at [142, 150] on label "Trade Partner" at bounding box center [122, 153] width 128 height 6
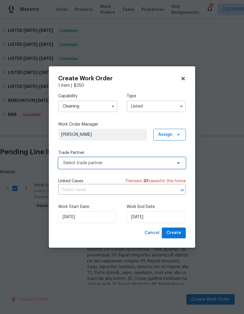
click at [151, 163] on span "Select trade partner" at bounding box center [117, 163] width 109 height 6
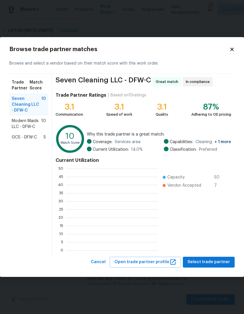
scroll to position [82, 92]
click at [30, 128] on span "Modern Maids LLC - DFW-C" at bounding box center [27, 124] width 30 height 12
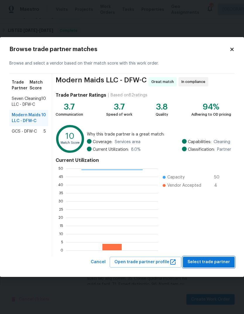
click at [199, 265] on span "Select trade partner" at bounding box center [209, 262] width 42 height 7
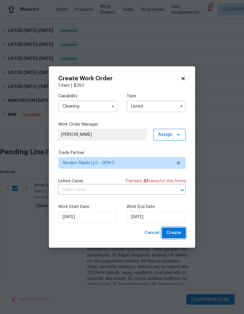
click at [174, 236] on span "Create" at bounding box center [173, 233] width 15 height 7
checkbox input "false"
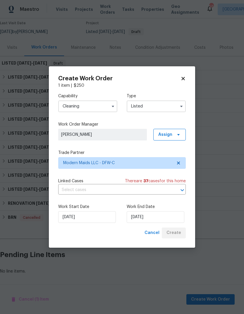
scroll to position [27, 0]
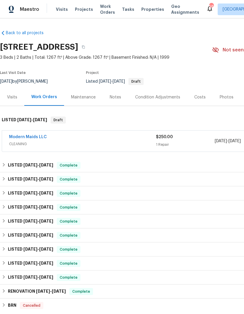
click at [39, 136] on link "Modern Maids LLC" at bounding box center [28, 137] width 38 height 4
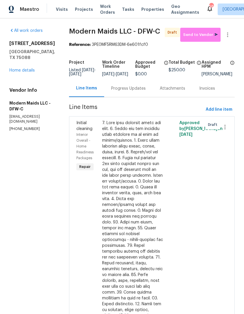
click at [29, 70] on link "Home details" at bounding box center [21, 70] width 25 height 4
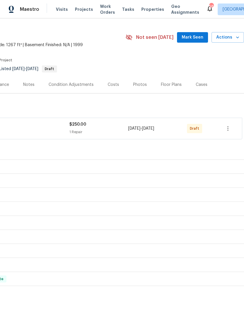
scroll to position [13, 87]
click at [230, 128] on icon "button" at bounding box center [227, 128] width 7 height 7
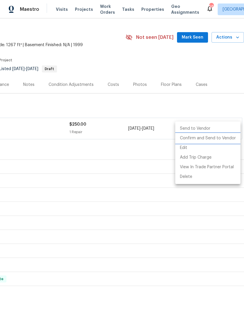
click at [224, 141] on li "Confirm and Send to Vendor" at bounding box center [207, 139] width 65 height 10
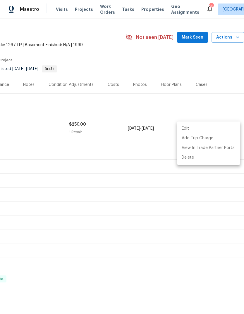
click at [99, 161] on div at bounding box center [122, 157] width 244 height 314
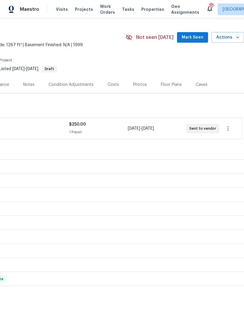
click at [80, 83] on div "Condition Adjustments" at bounding box center [71, 85] width 45 height 6
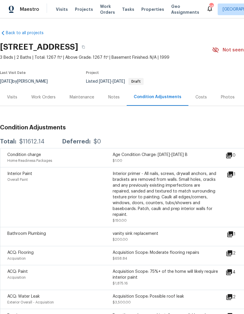
click at [42, 98] on div "Work Orders" at bounding box center [43, 97] width 24 height 6
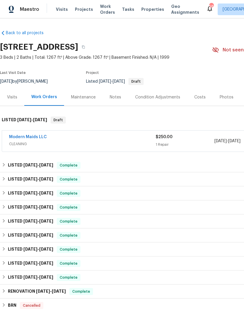
click at [38, 137] on link "Modern Maids LLC" at bounding box center [28, 137] width 38 height 4
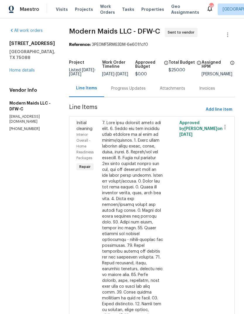
click at [128, 92] on div "Progress Updates" at bounding box center [128, 89] width 35 height 6
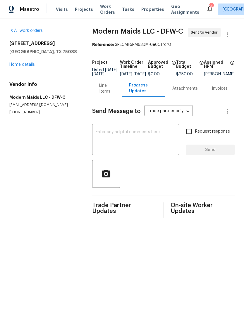
click at [141, 135] on textarea at bounding box center [136, 140] width 80 height 20
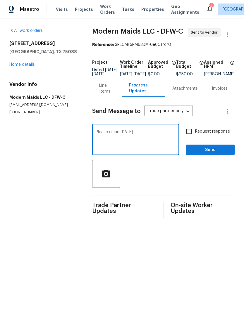
type textarea "Please clean [DATE]"
click at [195, 134] on input "Request response" at bounding box center [189, 131] width 12 height 12
checkbox input "true"
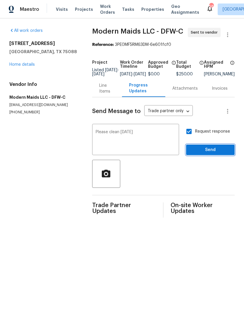
click at [213, 154] on span "Send" at bounding box center [210, 150] width 39 height 7
